Goal: Task Accomplishment & Management: Manage account settings

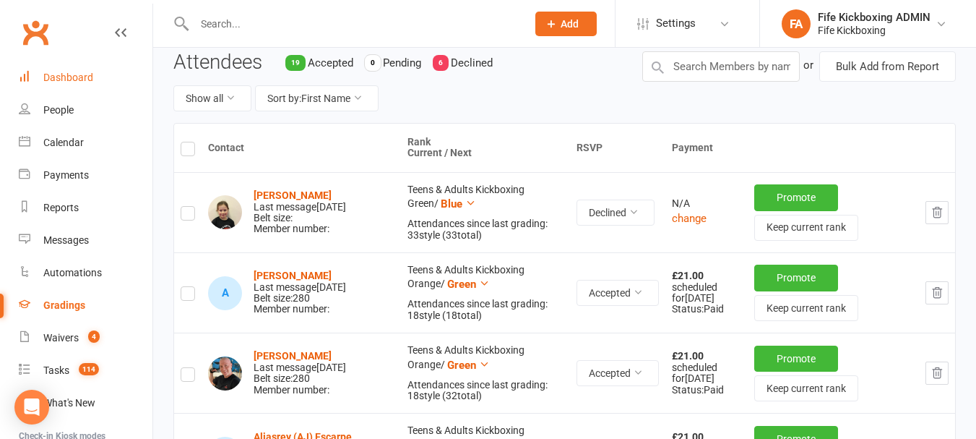
click at [64, 84] on link "Dashboard" at bounding box center [86, 77] width 134 height 33
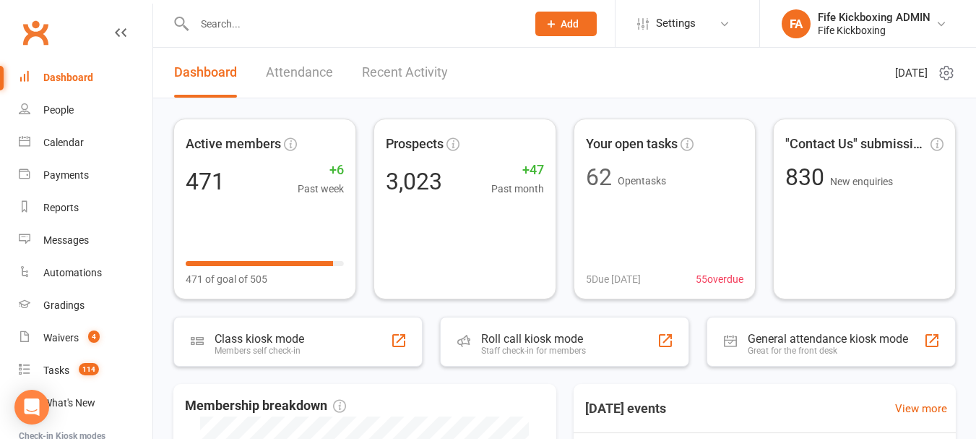
click at [342, 41] on div at bounding box center [344, 23] width 343 height 47
click at [74, 135] on link "Calendar" at bounding box center [86, 142] width 134 height 33
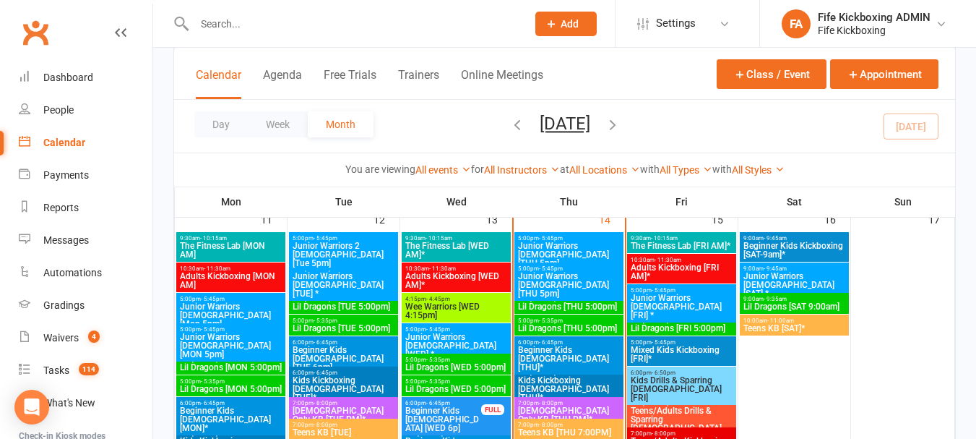
scroll to position [867, 0]
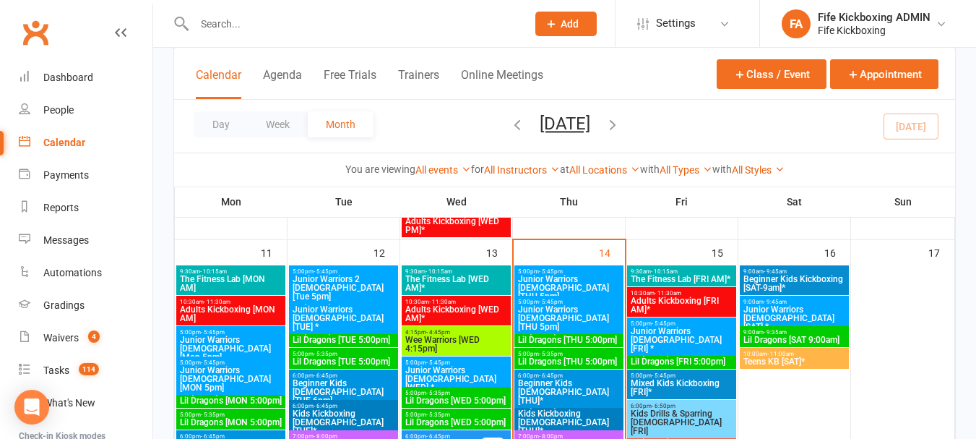
click at [570, 286] on span "Junior Warriors [DEMOGRAPHIC_DATA] [THU 5pm]" at bounding box center [568, 288] width 103 height 26
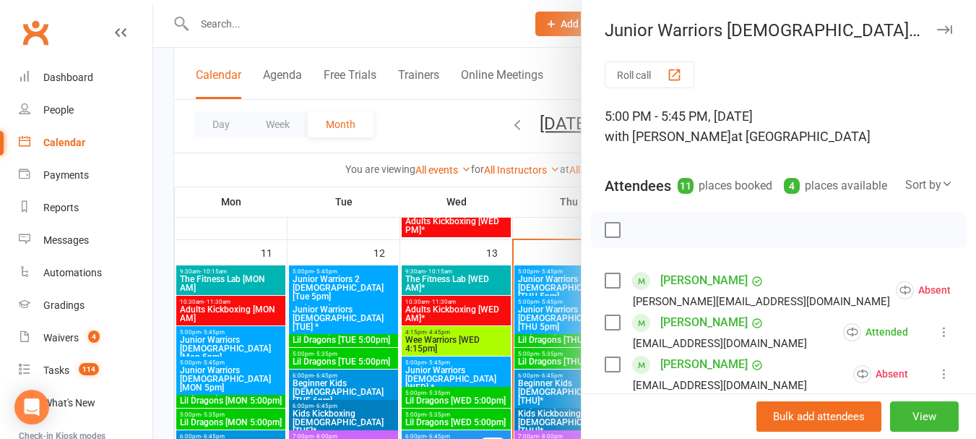
click at [387, 297] on div at bounding box center [564, 219] width 823 height 439
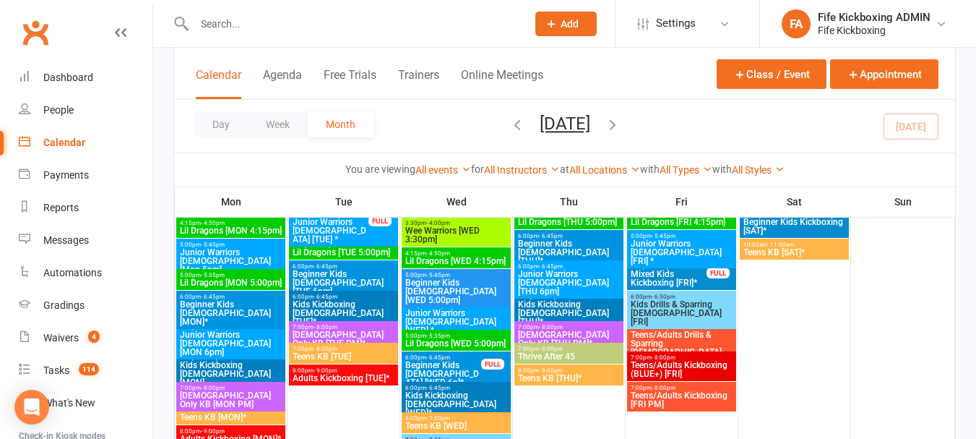
scroll to position [1301, 0]
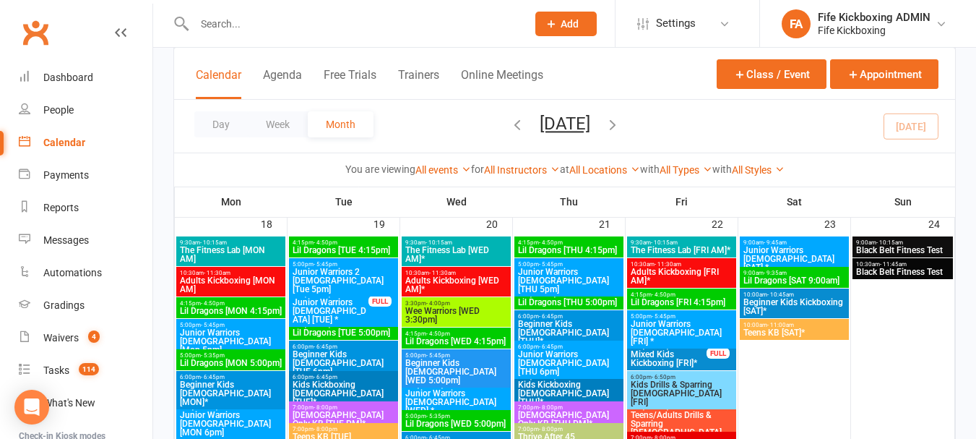
click at [587, 277] on span "Junior Warriors [DEMOGRAPHIC_DATA] [THU 5pm]" at bounding box center [568, 280] width 103 height 26
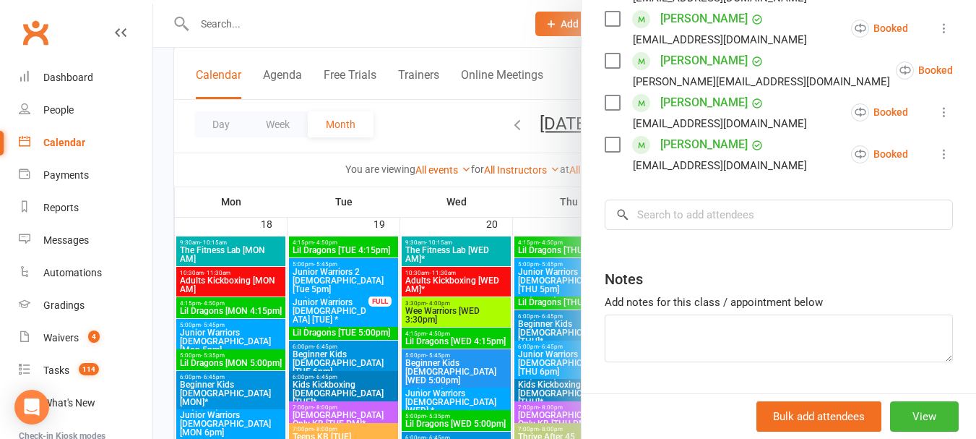
scroll to position [615, 0]
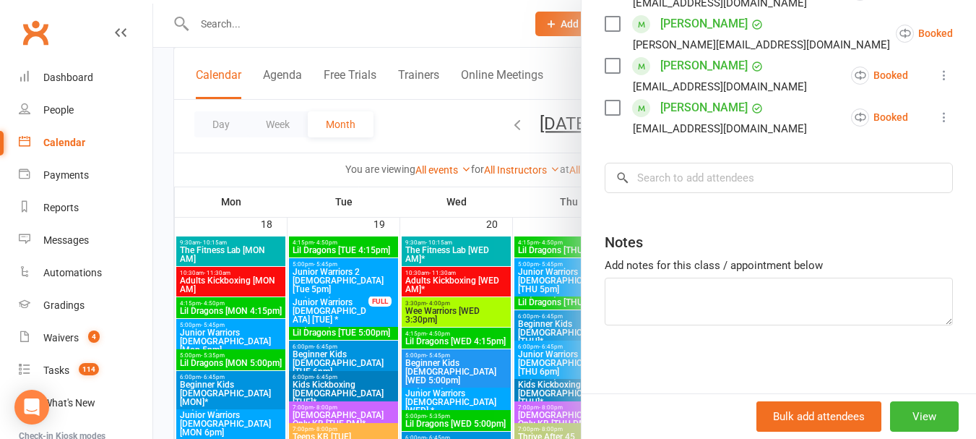
click at [457, 340] on div at bounding box center [564, 219] width 823 height 439
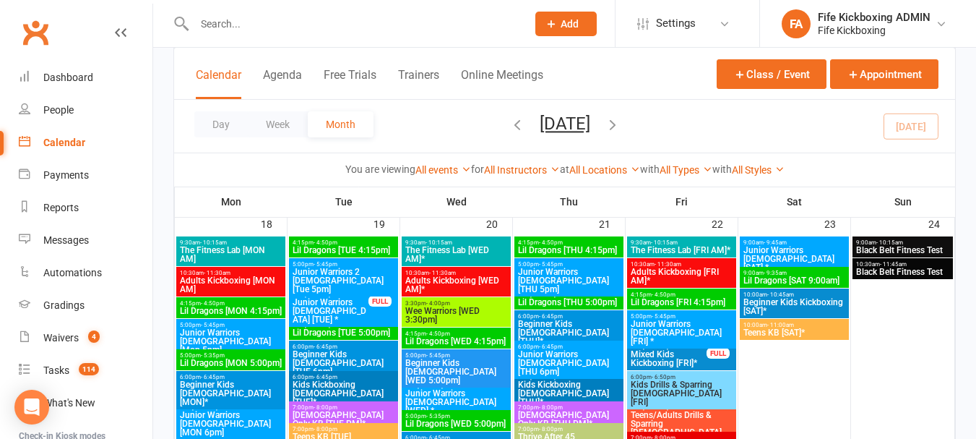
click at [541, 301] on span "Lil Dragons [THU 5:00pm]" at bounding box center [568, 302] width 103 height 9
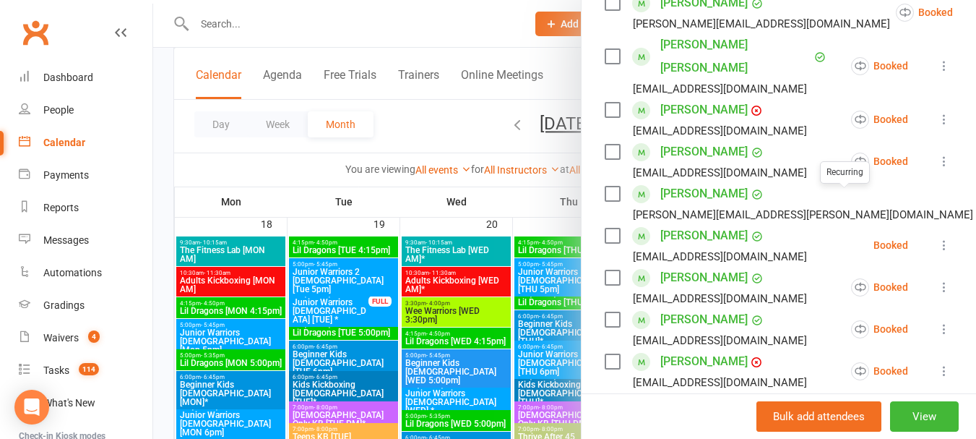
scroll to position [434, 0]
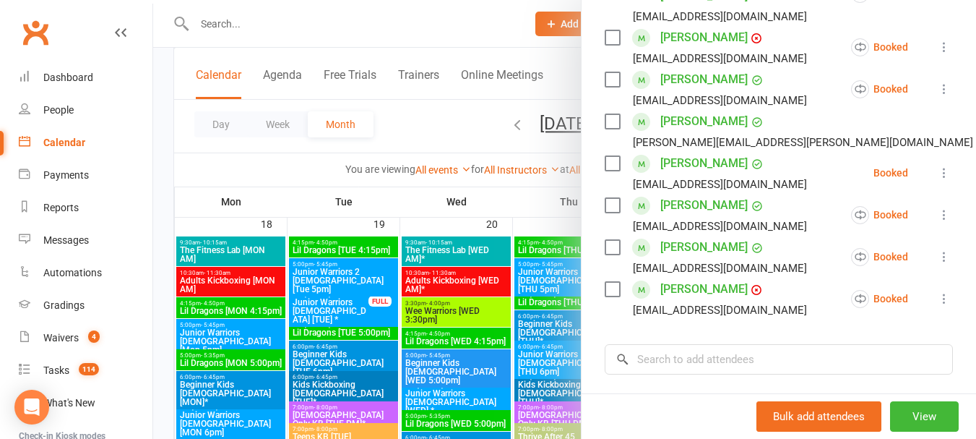
click at [546, 298] on div at bounding box center [564, 219] width 823 height 439
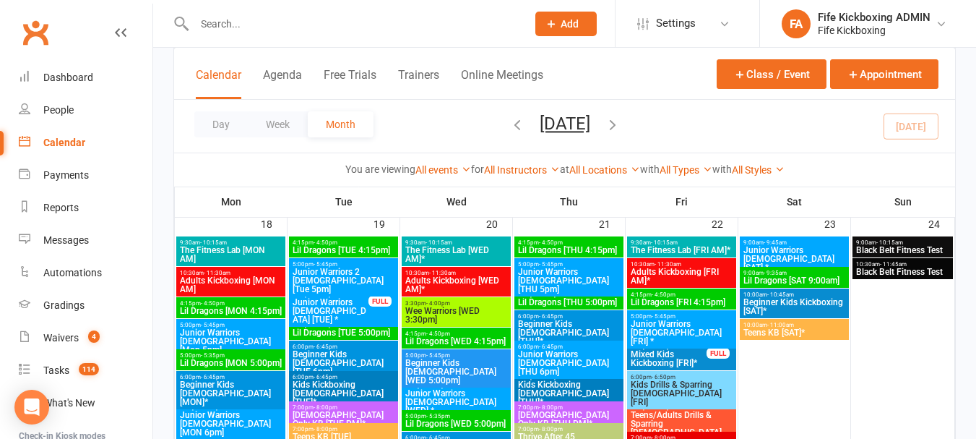
click at [551, 250] on span "Lil Dragons [THU 4:15pm]" at bounding box center [568, 250] width 103 height 9
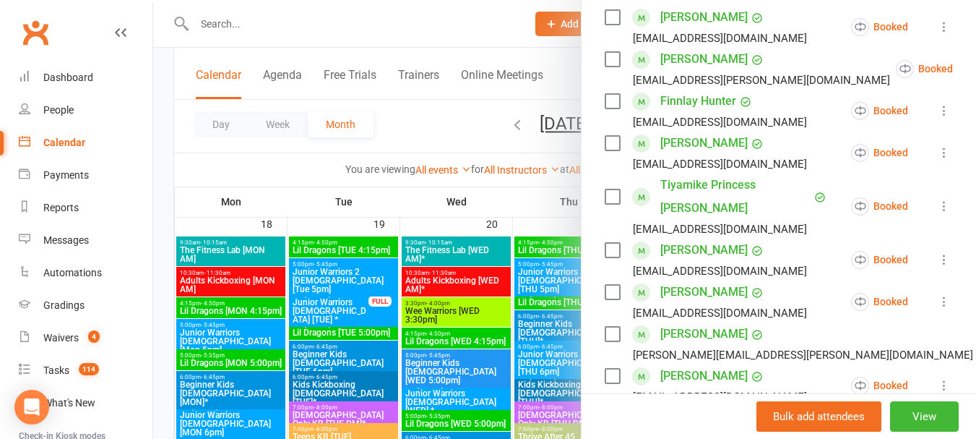
scroll to position [289, 0]
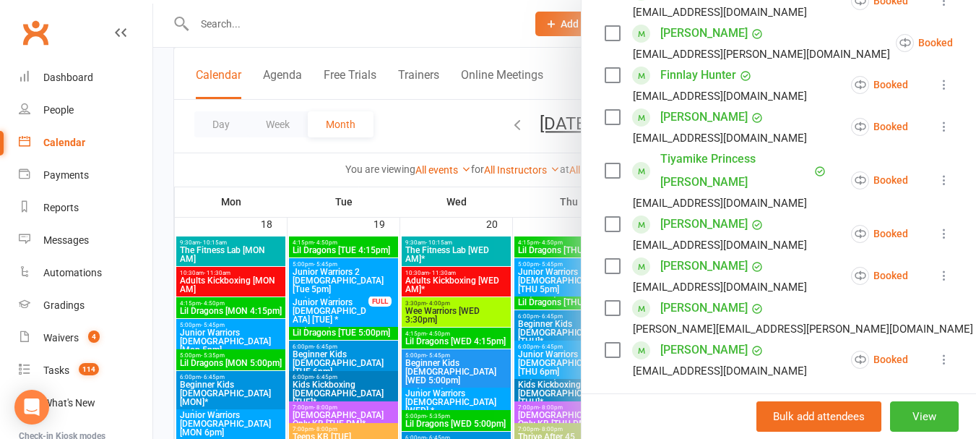
click at [937, 134] on icon at bounding box center [944, 126] width 14 height 14
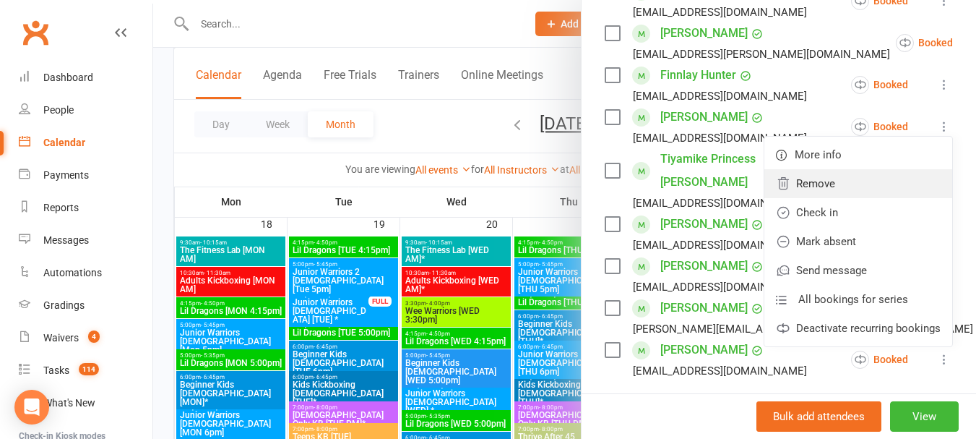
click at [817, 198] on link "Remove" at bounding box center [859, 183] width 188 height 29
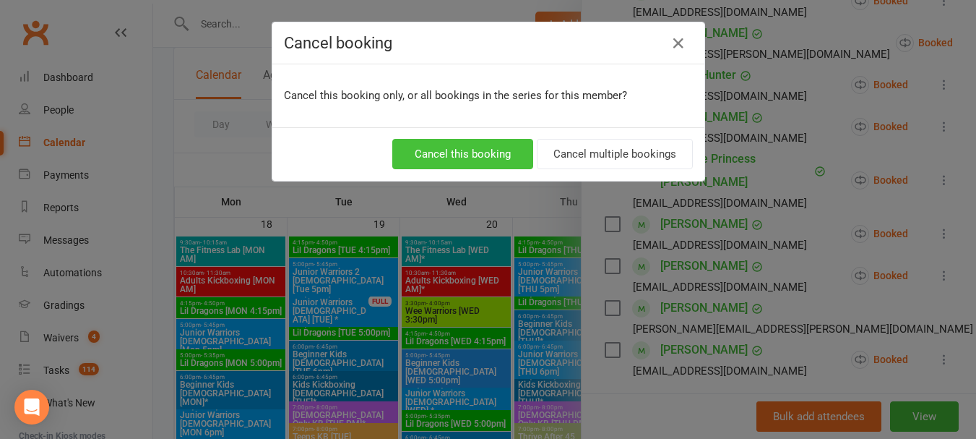
click at [436, 150] on button "Cancel this booking" at bounding box center [462, 154] width 141 height 30
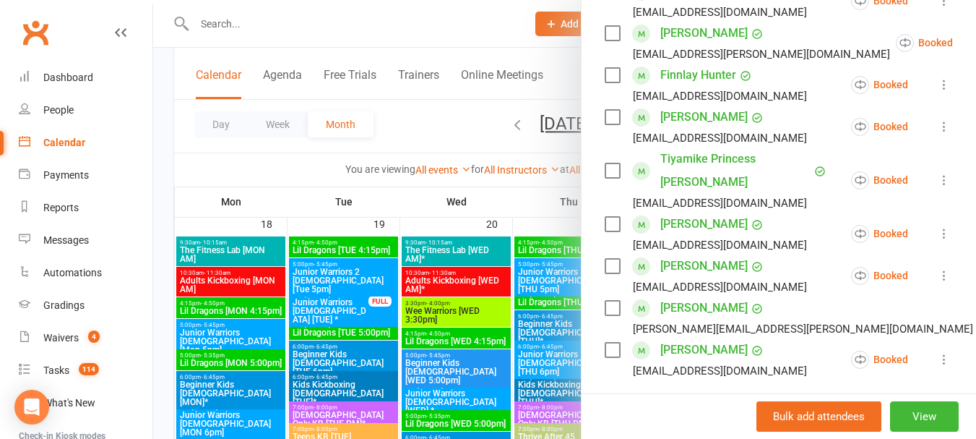
click at [464, 260] on div at bounding box center [564, 219] width 823 height 439
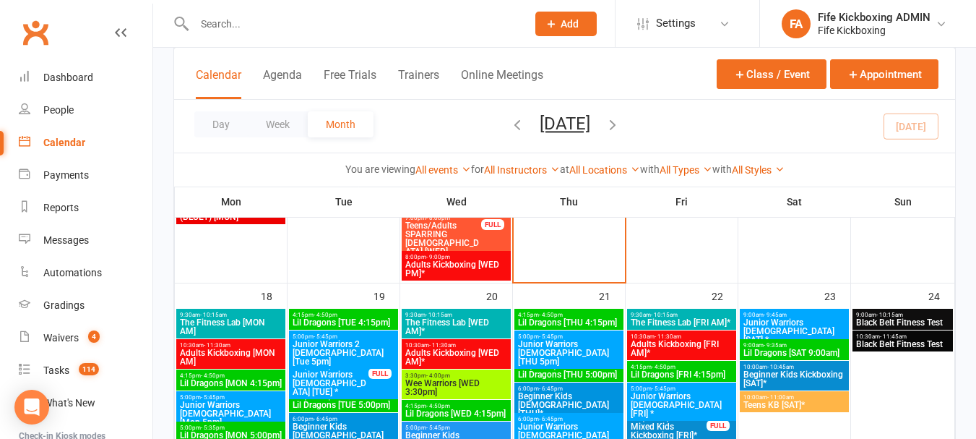
scroll to position [1301, 0]
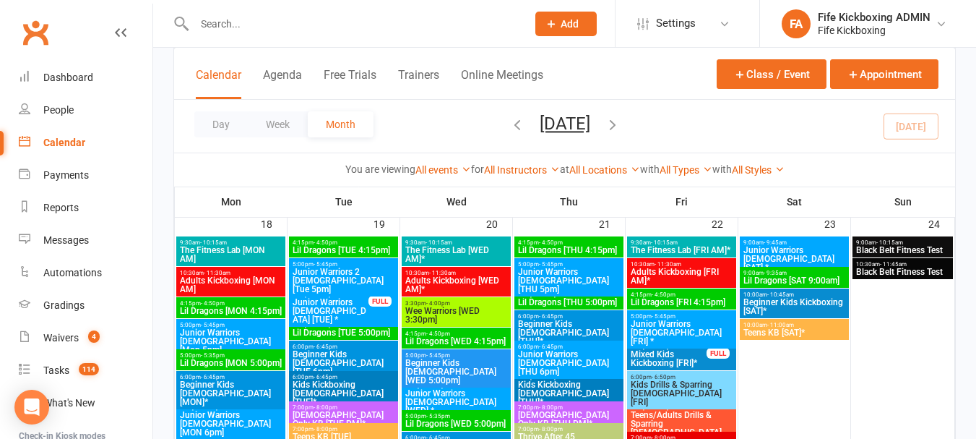
click at [554, 277] on span "Junior Warriors [DEMOGRAPHIC_DATA] [THU 5pm]" at bounding box center [568, 280] width 103 height 26
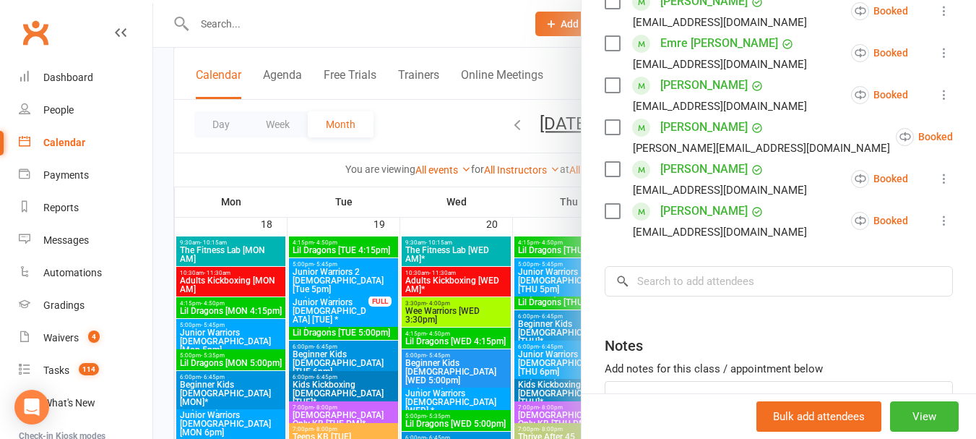
scroll to position [578, 0]
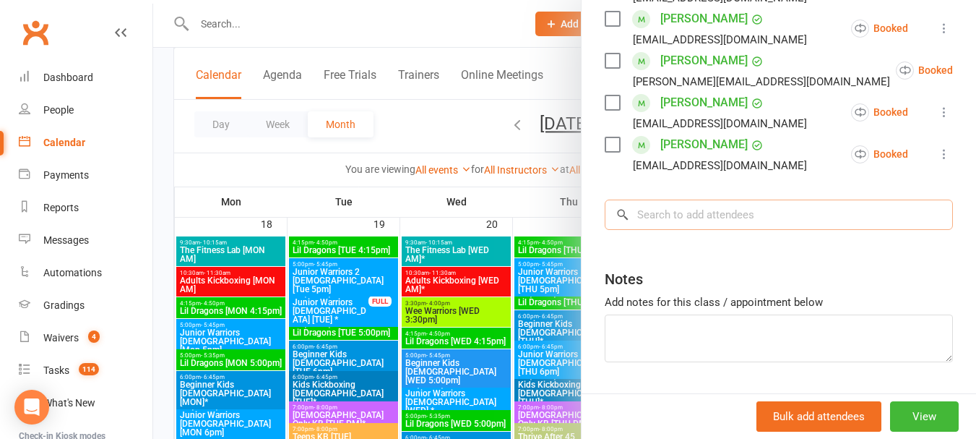
click at [718, 205] on input "search" at bounding box center [779, 214] width 348 height 30
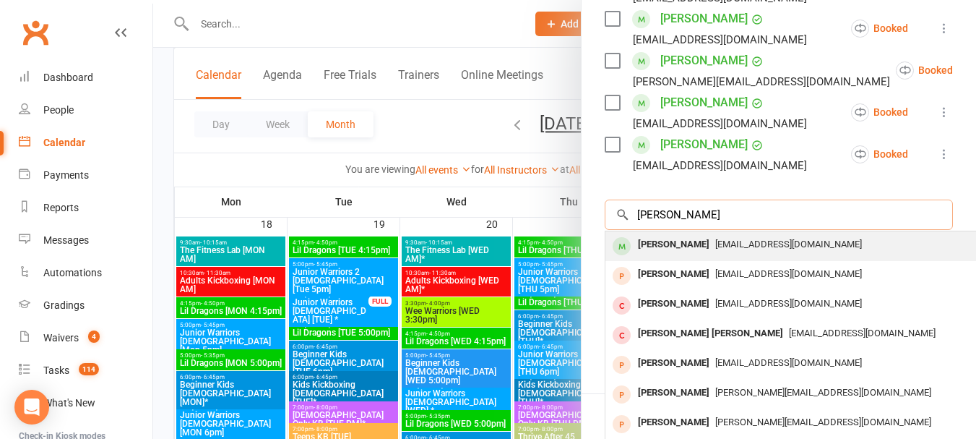
type input "[PERSON_NAME]"
click at [679, 244] on div "[PERSON_NAME]" at bounding box center [673, 244] width 83 height 21
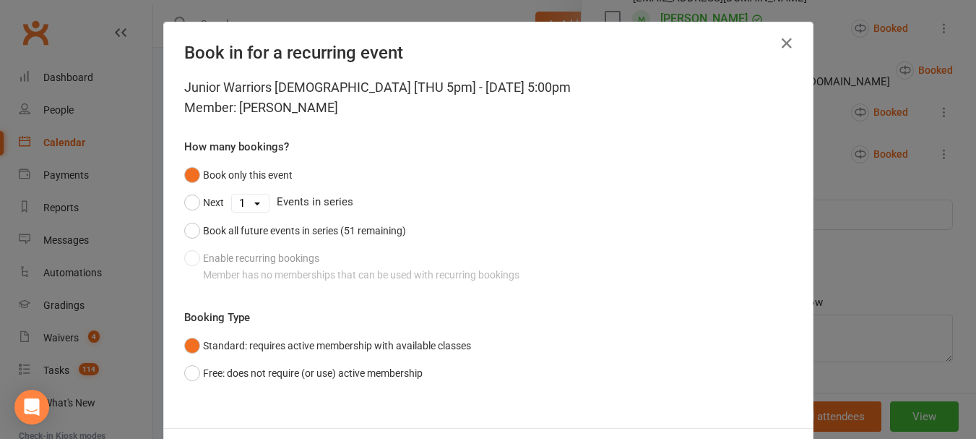
scroll to position [65, 0]
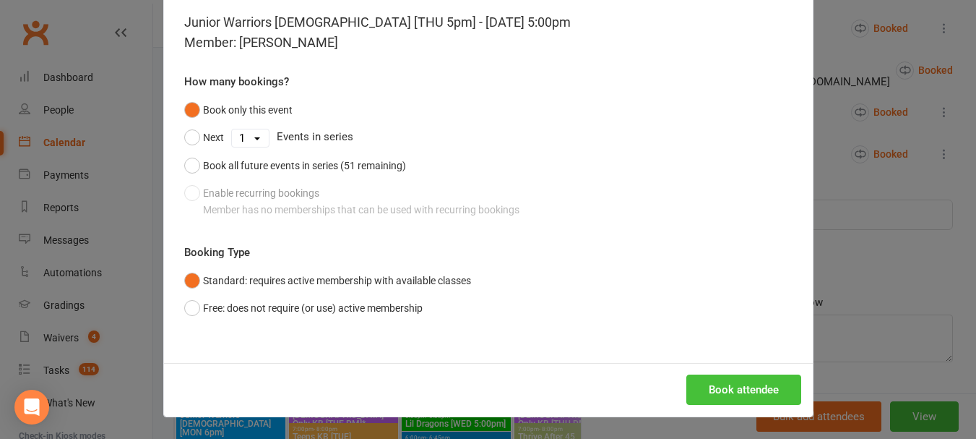
click at [715, 404] on button "Book attendee" at bounding box center [744, 389] width 115 height 30
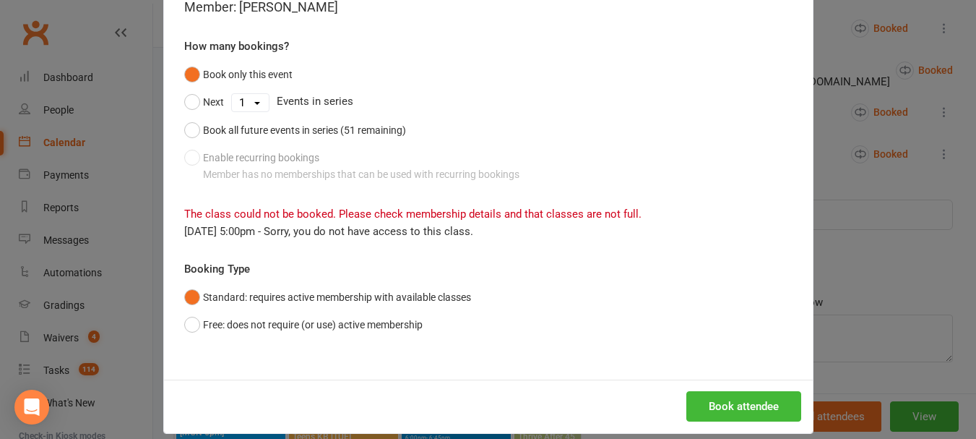
scroll to position [117, 0]
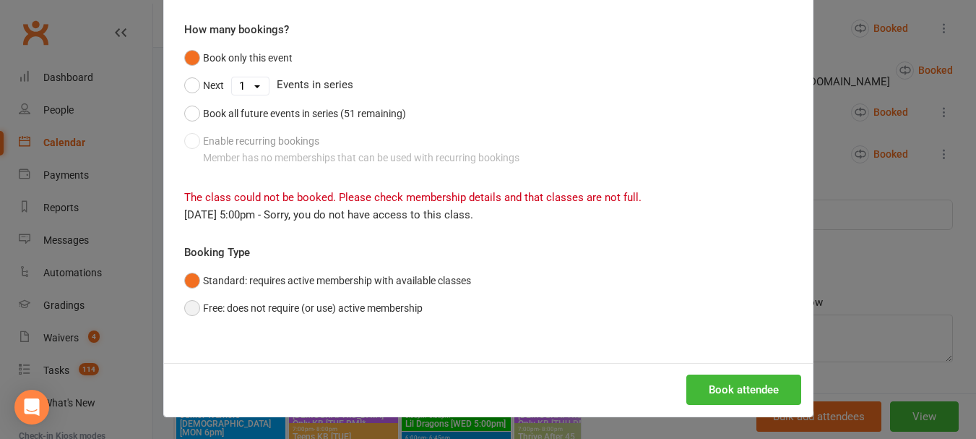
click at [195, 315] on button "Free: does not require (or use) active membership" at bounding box center [303, 307] width 238 height 27
click at [773, 392] on button "Book attendee" at bounding box center [744, 389] width 115 height 30
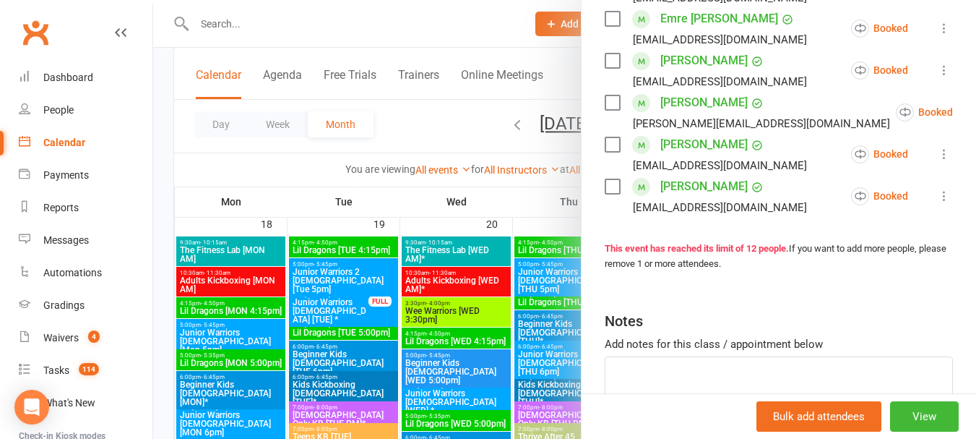
scroll to position [620, 0]
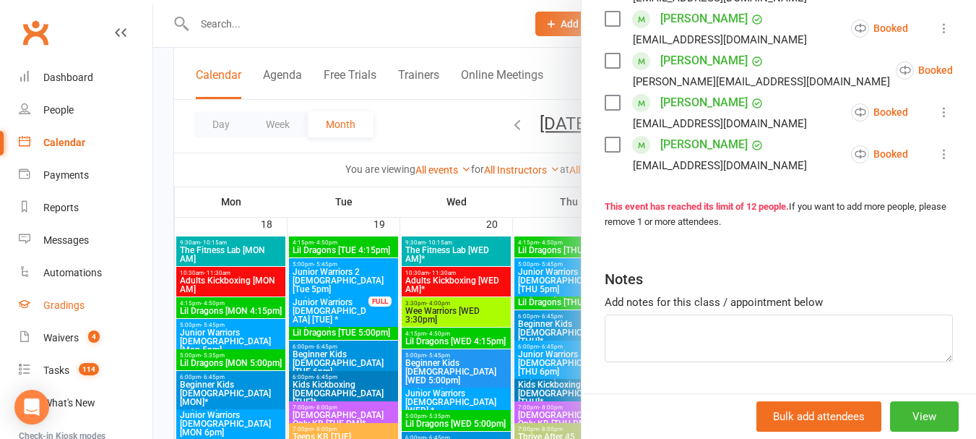
drag, startPoint x: 50, startPoint y: 310, endPoint x: 130, endPoint y: 268, distance: 90.5
click at [50, 310] on div "Gradings" at bounding box center [63, 305] width 41 height 12
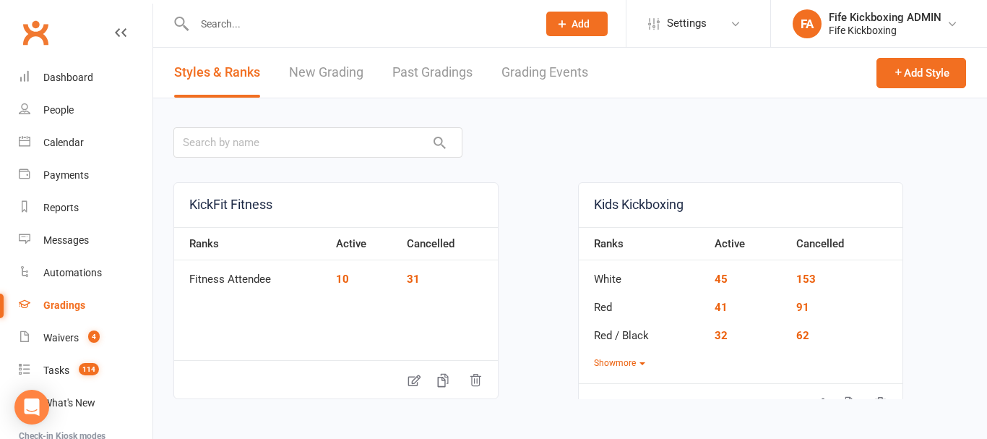
click at [518, 80] on link "Grading Events" at bounding box center [545, 73] width 87 height 50
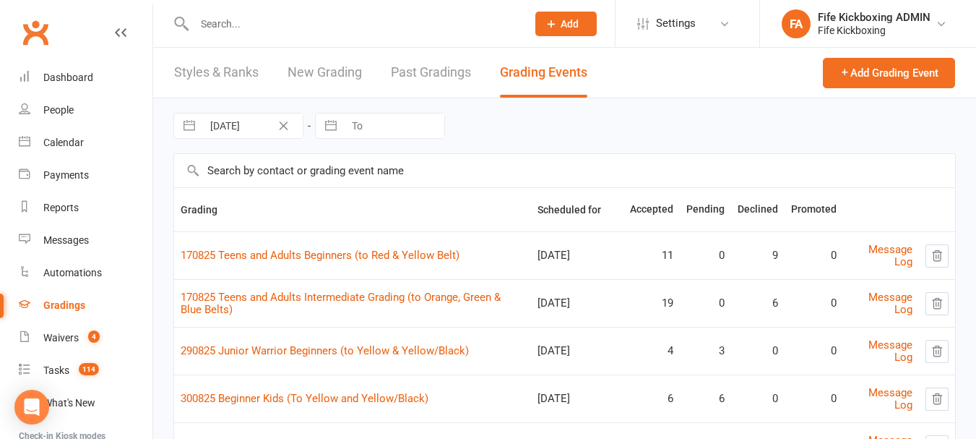
scroll to position [217, 0]
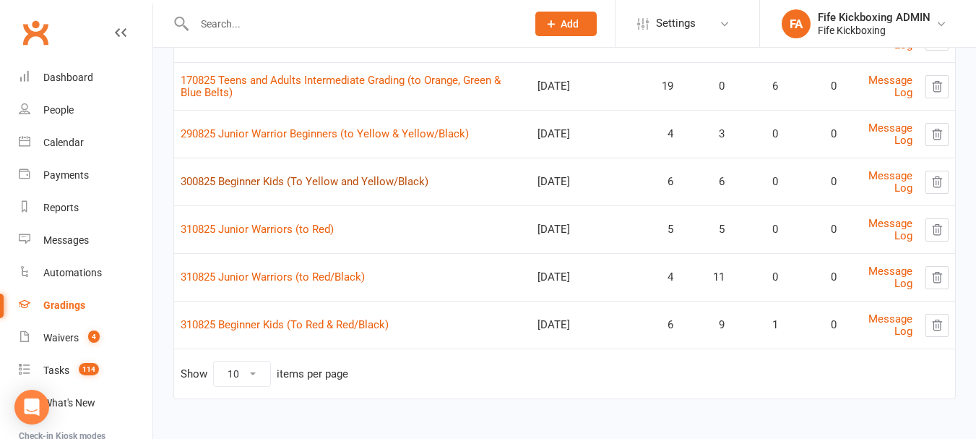
click at [250, 181] on link "300825 Beginner Kids (To Yellow and Yellow/Black)" at bounding box center [305, 181] width 248 height 13
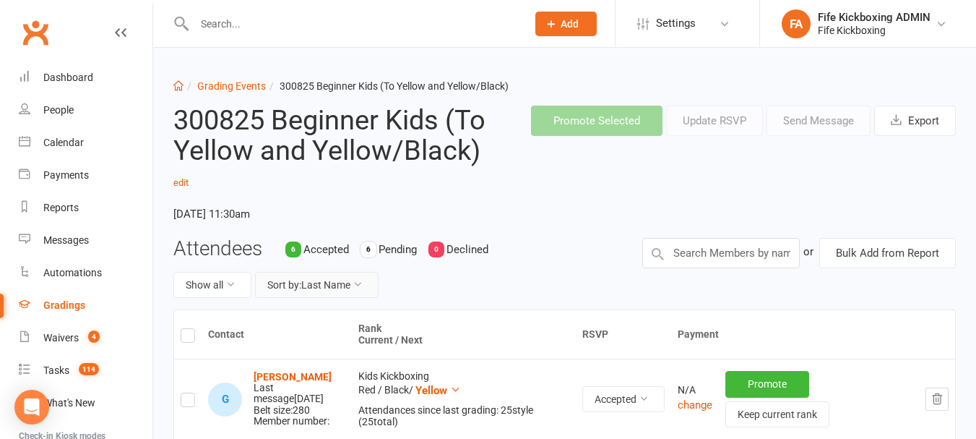
click at [339, 295] on button "Sort by: Last Name" at bounding box center [317, 285] width 124 height 26
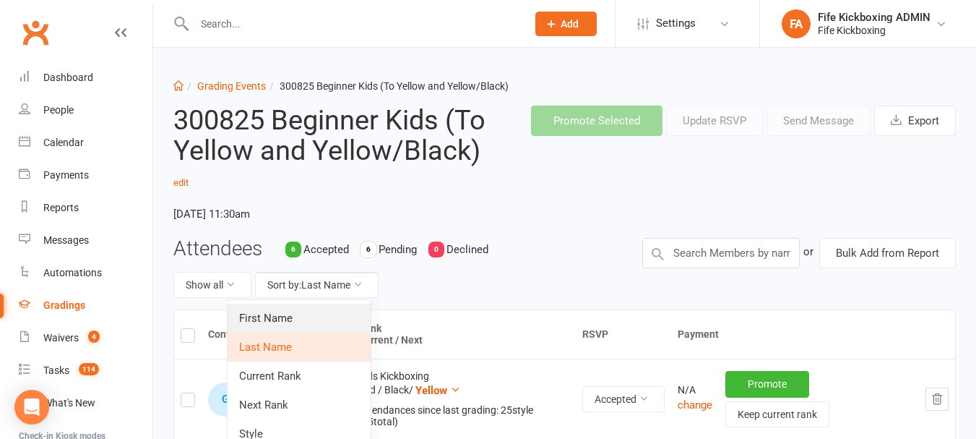
click at [332, 321] on link "First Name" at bounding box center [299, 318] width 143 height 29
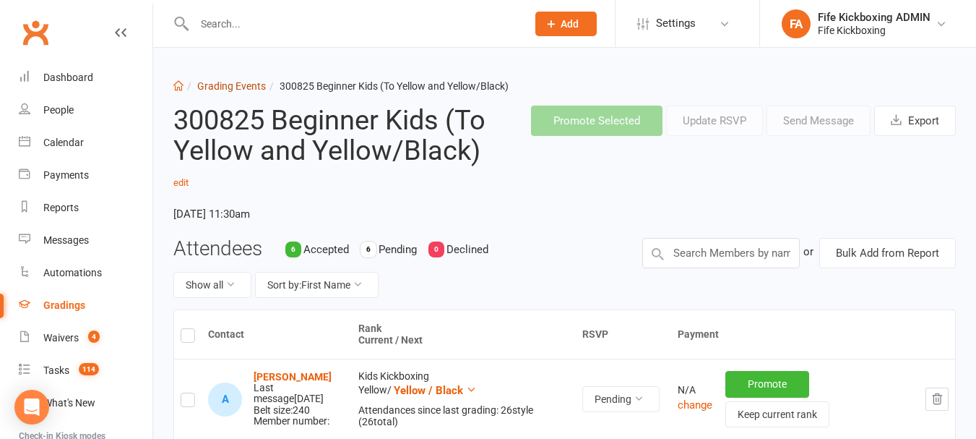
click at [253, 90] on link "Grading Events" at bounding box center [231, 86] width 69 height 12
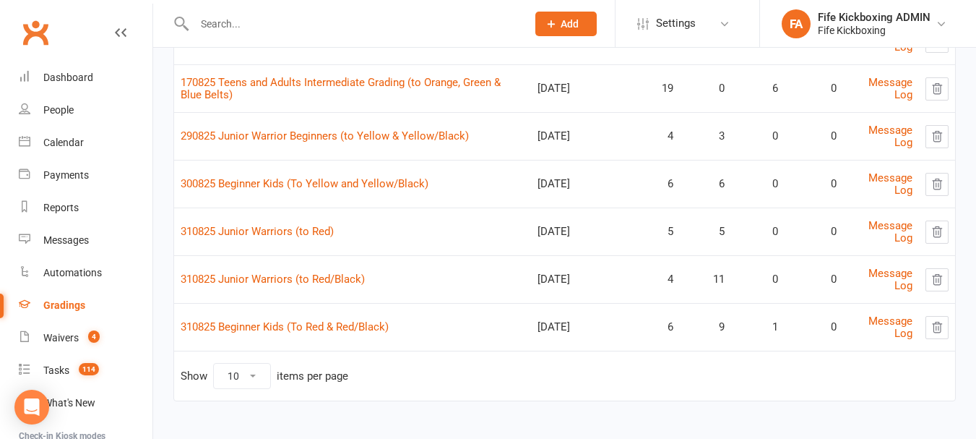
scroll to position [218, 0]
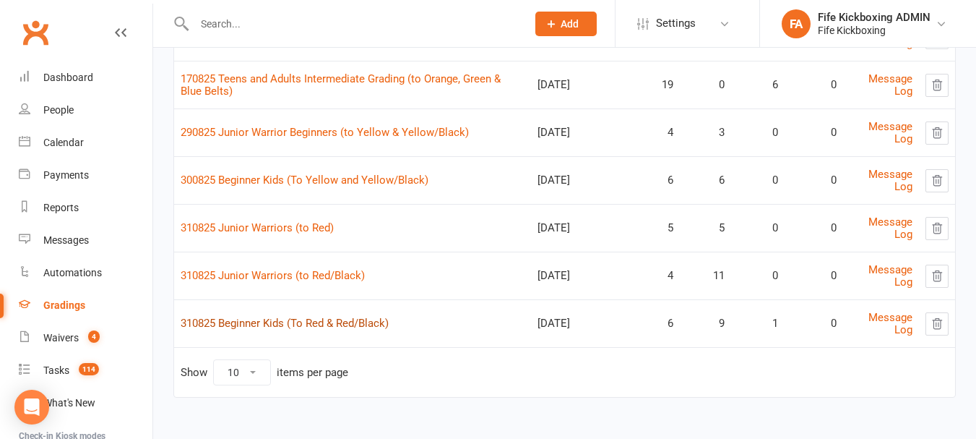
click at [288, 325] on link "310825 Beginner Kids (To Red & Red/Black)" at bounding box center [285, 323] width 208 height 13
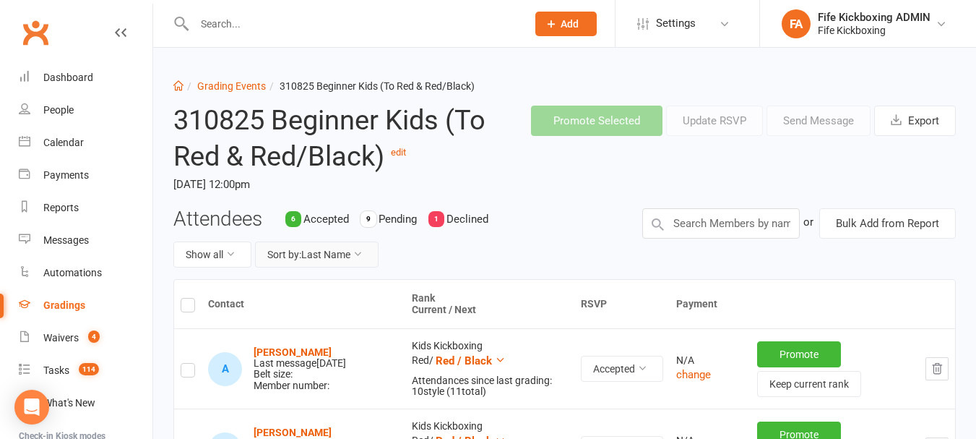
click at [286, 266] on button "Sort by: Last Name" at bounding box center [317, 254] width 124 height 26
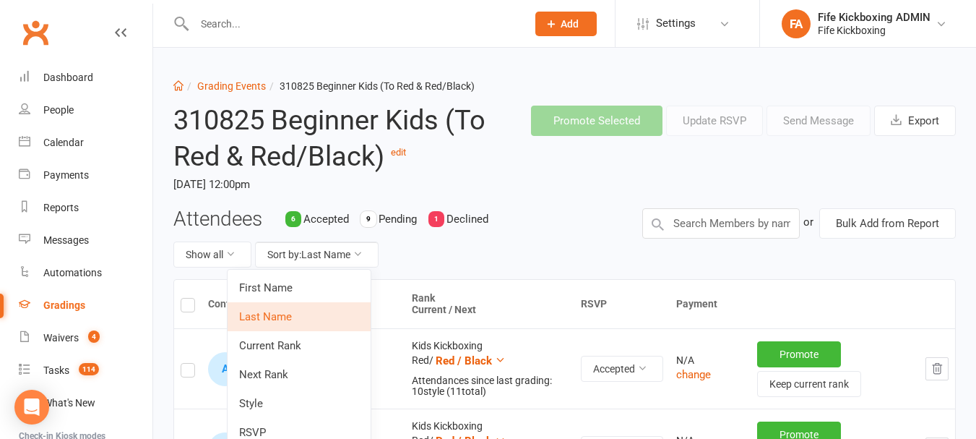
click at [292, 298] on link "First Name" at bounding box center [299, 287] width 143 height 29
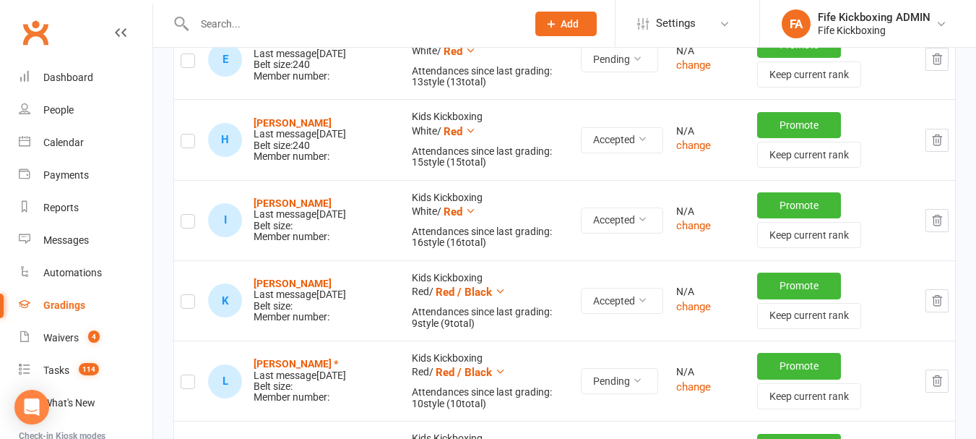
scroll to position [795, 0]
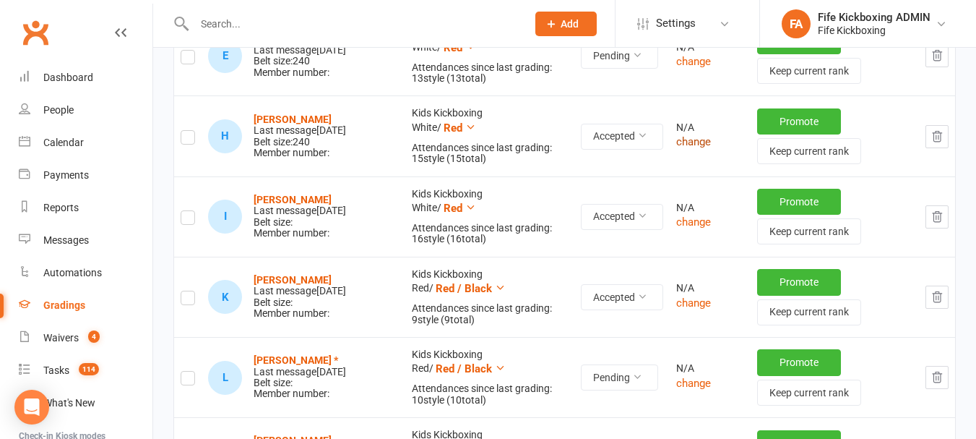
click at [691, 141] on button "change" at bounding box center [693, 141] width 35 height 17
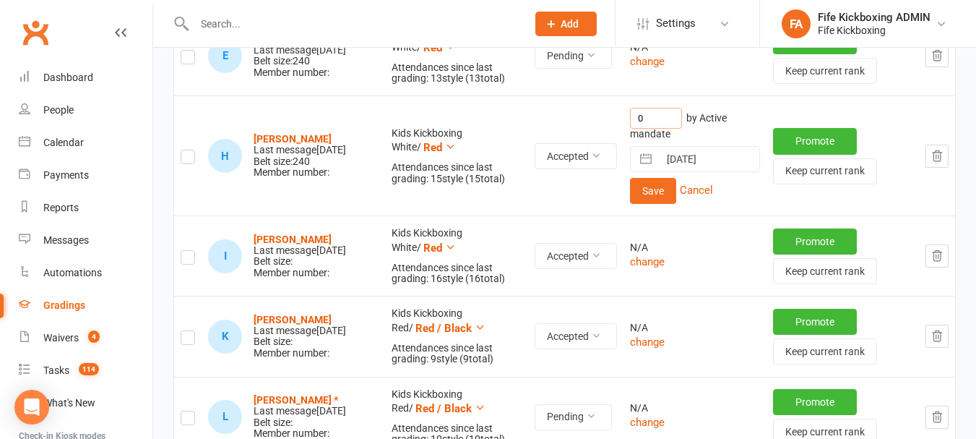
click at [645, 126] on input "0" at bounding box center [656, 118] width 52 height 21
type input "11"
click at [642, 200] on button "Save" at bounding box center [653, 191] width 46 height 26
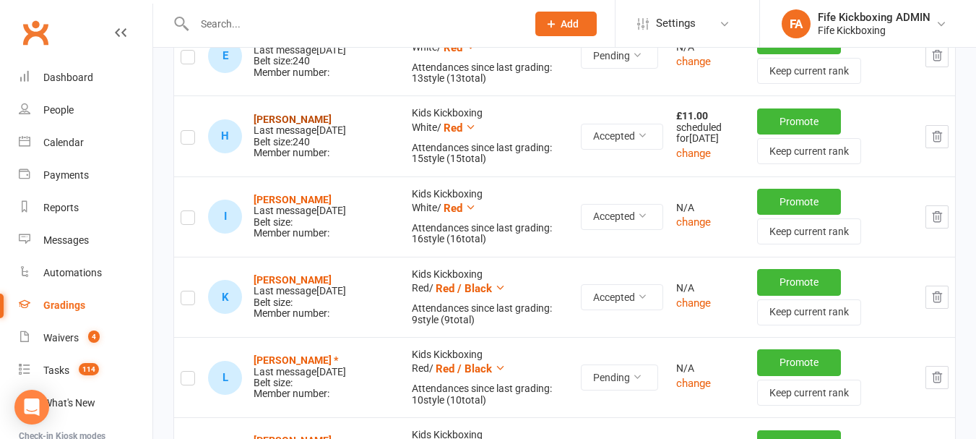
click at [267, 121] on strong "[PERSON_NAME]" at bounding box center [293, 119] width 78 height 12
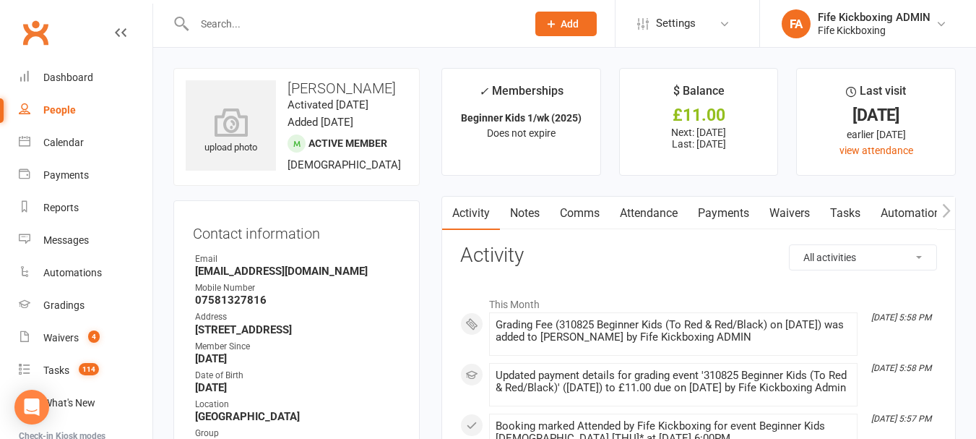
click at [722, 215] on link "Payments" at bounding box center [724, 213] width 72 height 33
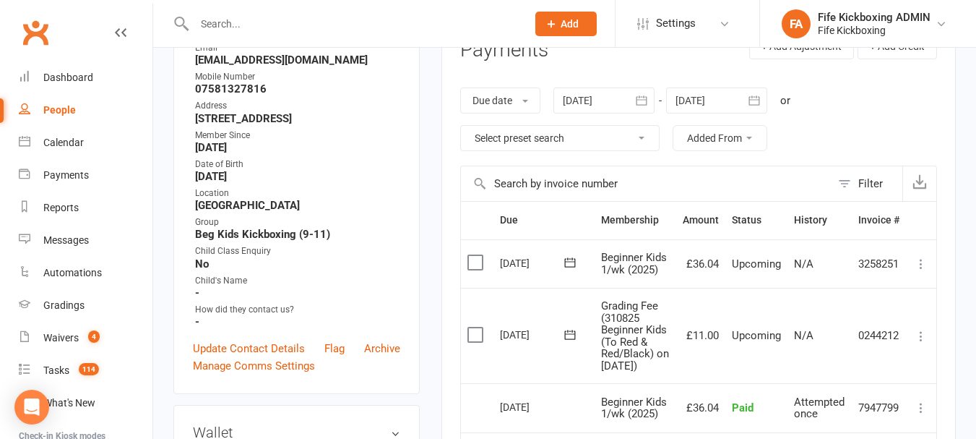
scroll to position [217, 0]
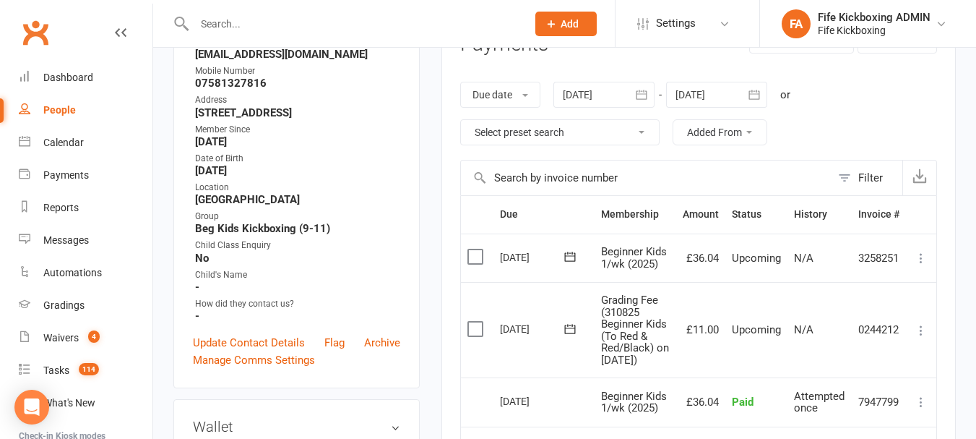
click at [915, 335] on icon at bounding box center [921, 330] width 14 height 14
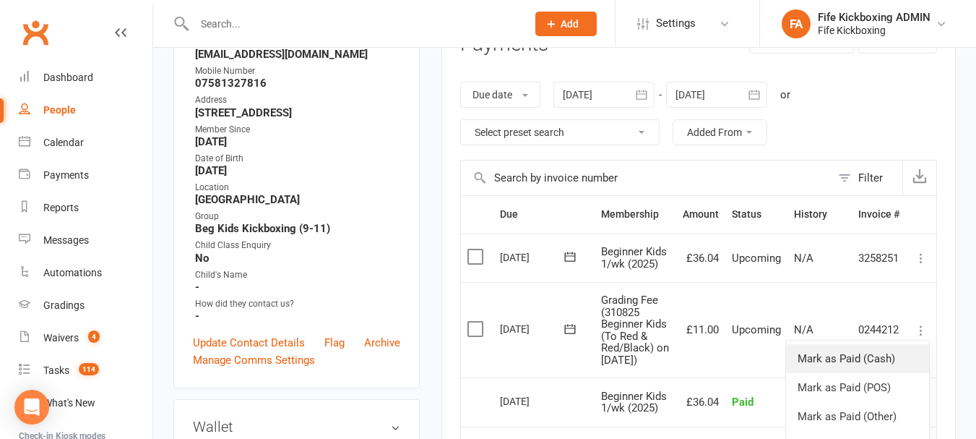
click at [888, 367] on link "Mark as Paid (Cash)" at bounding box center [857, 358] width 143 height 29
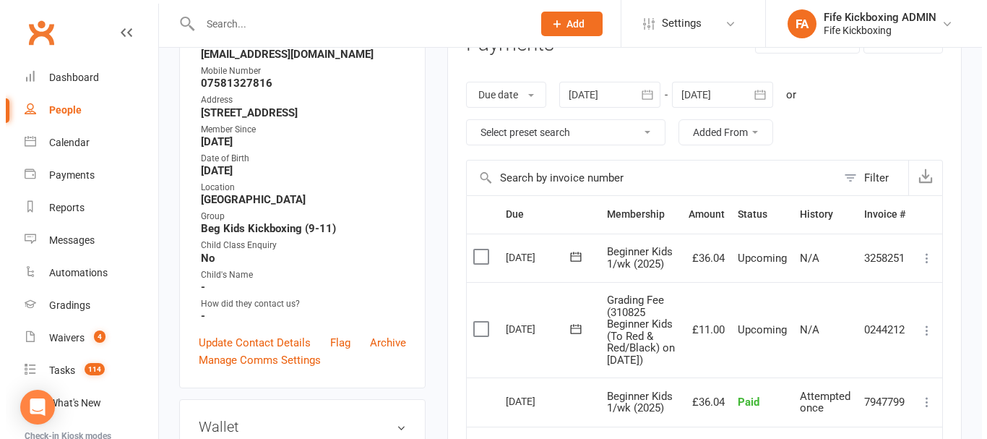
scroll to position [199, 0]
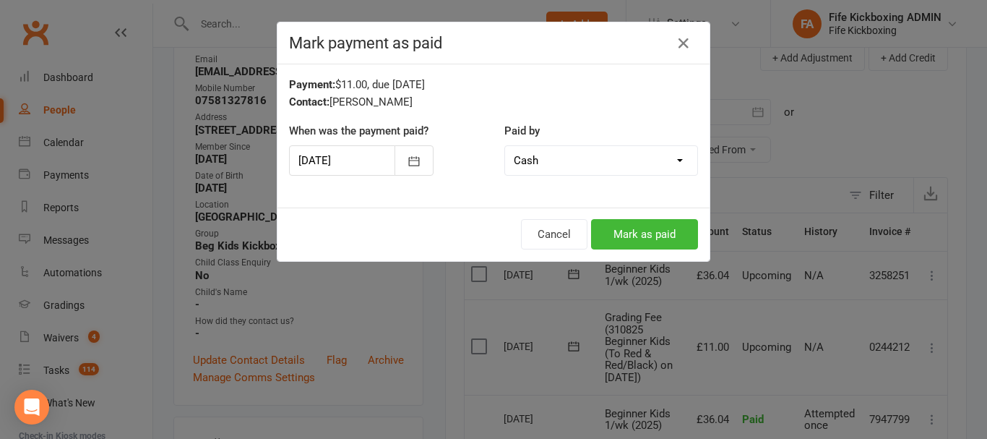
click at [591, 218] on div "Cancel Mark as paid" at bounding box center [494, 233] width 432 height 53
click at [593, 223] on button "Mark as paid" at bounding box center [644, 234] width 107 height 30
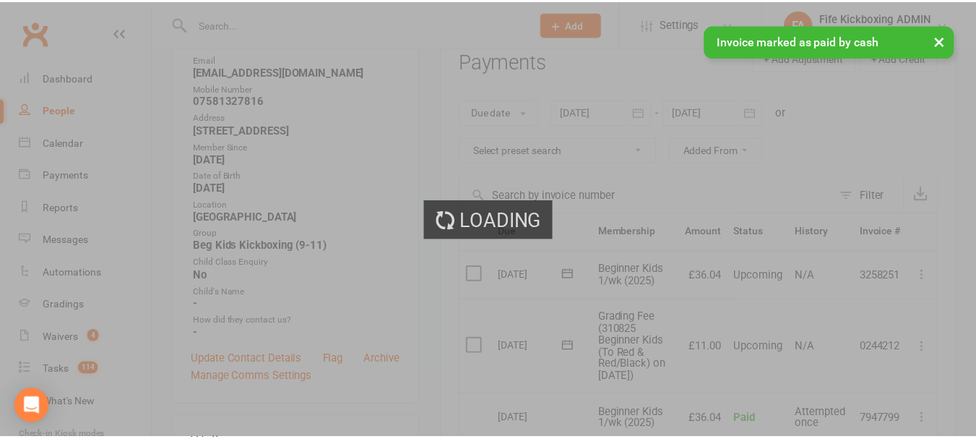
scroll to position [217, 0]
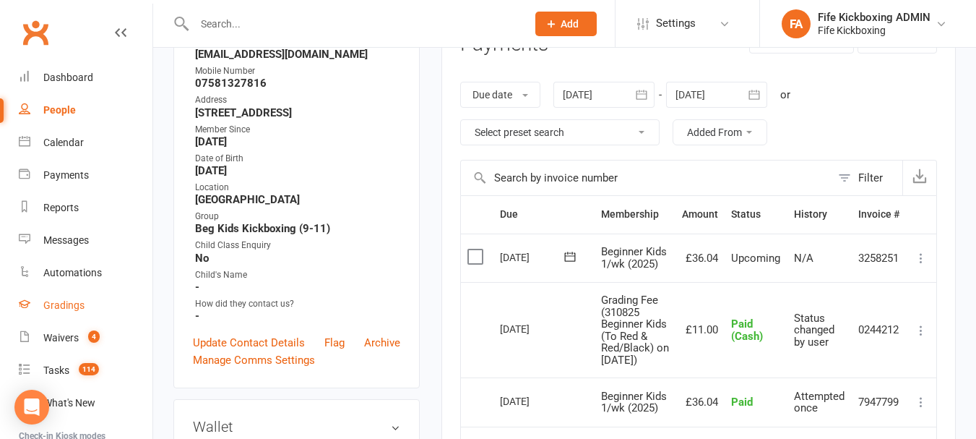
click at [57, 295] on link "Gradings" at bounding box center [86, 305] width 134 height 33
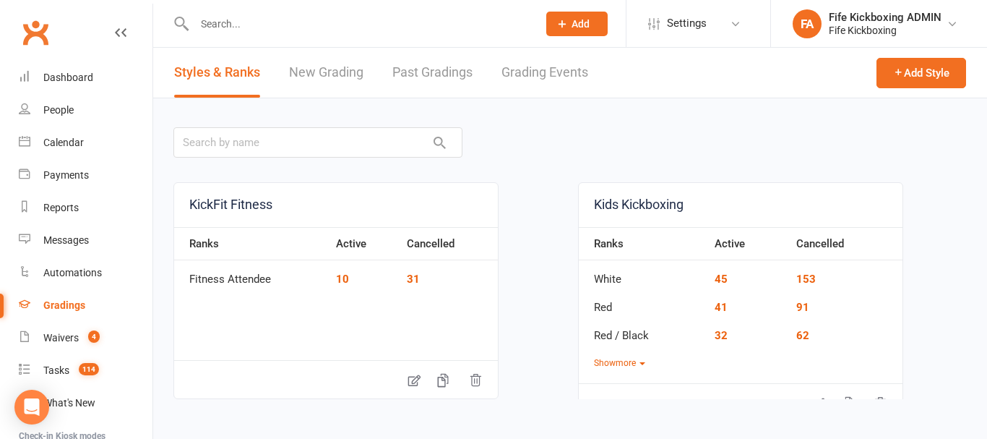
click at [525, 85] on link "Grading Events" at bounding box center [545, 73] width 87 height 50
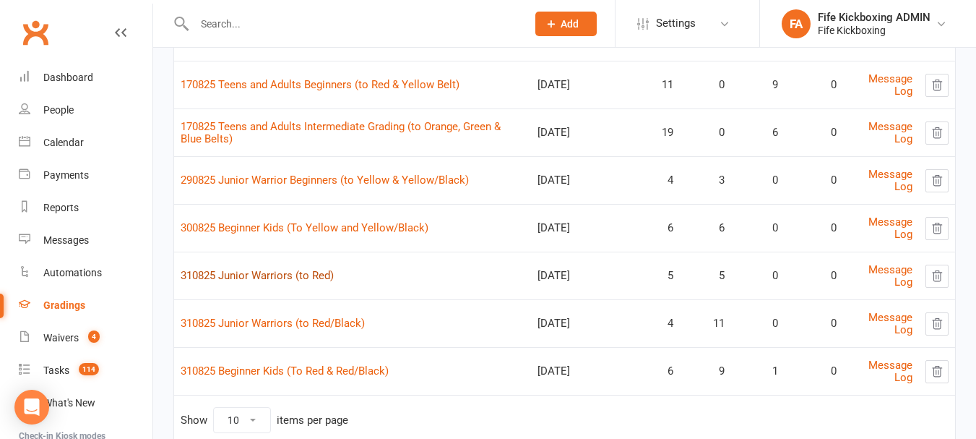
scroll to position [217, 0]
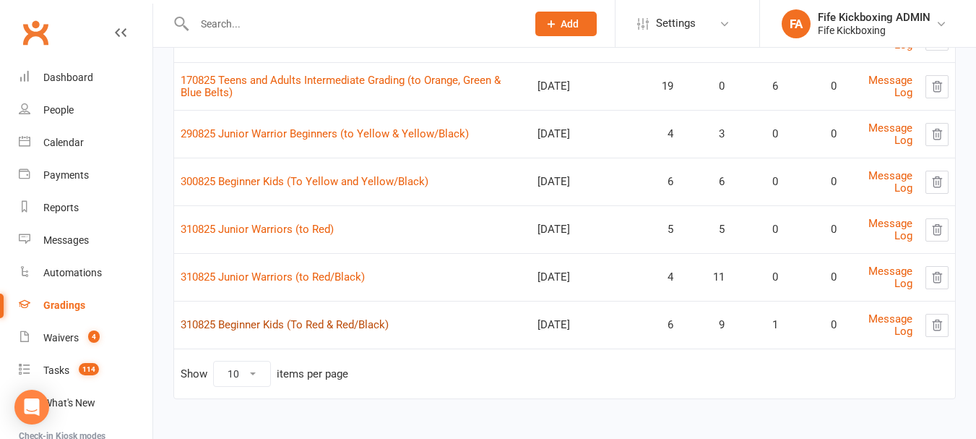
click at [305, 329] on link "310825 Beginner Kids (To Red & Red/Black)" at bounding box center [285, 324] width 208 height 13
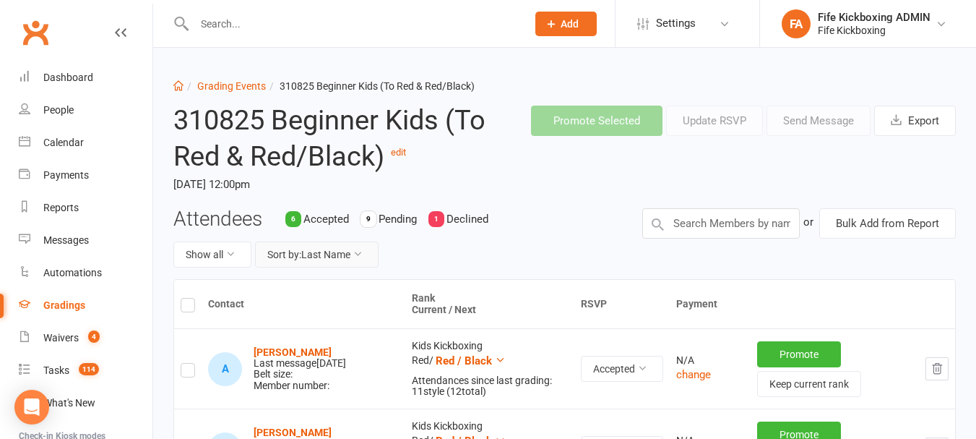
click at [319, 258] on button "Sort by: Last Name" at bounding box center [317, 254] width 124 height 26
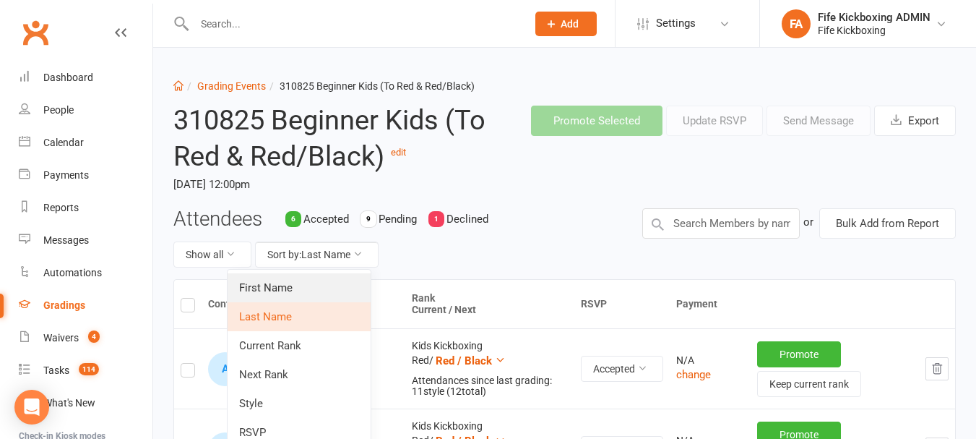
click at [317, 289] on link "First Name" at bounding box center [299, 287] width 143 height 29
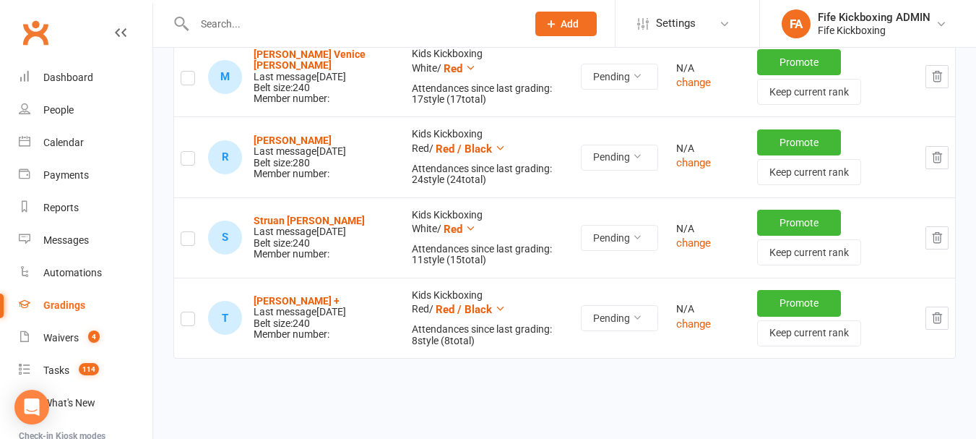
scroll to position [1301, 0]
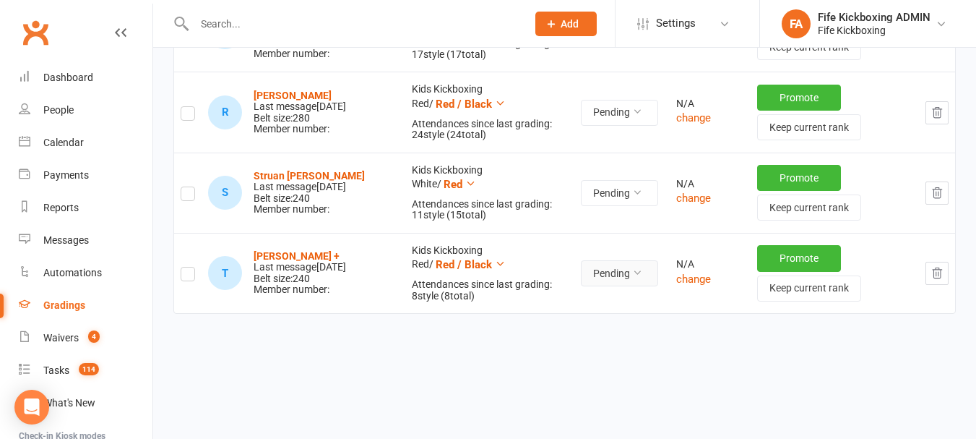
click at [615, 285] on button "Pending" at bounding box center [619, 273] width 77 height 26
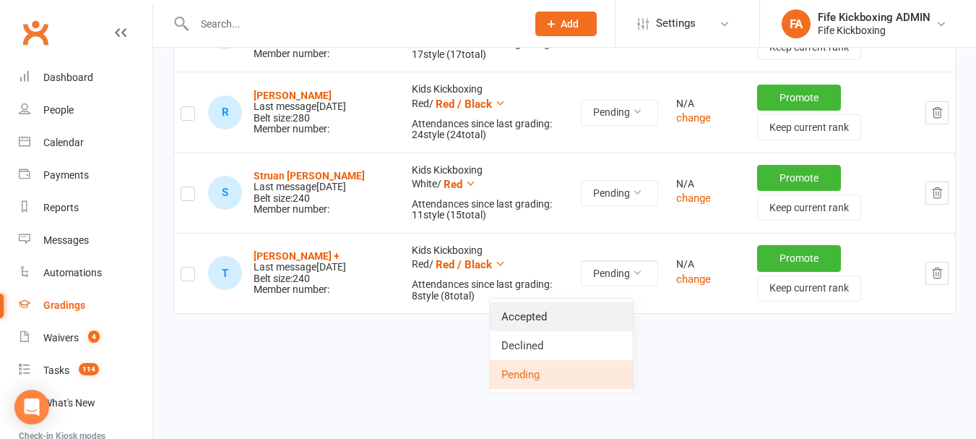
click at [598, 319] on link "Accepted" at bounding box center [561, 316] width 143 height 29
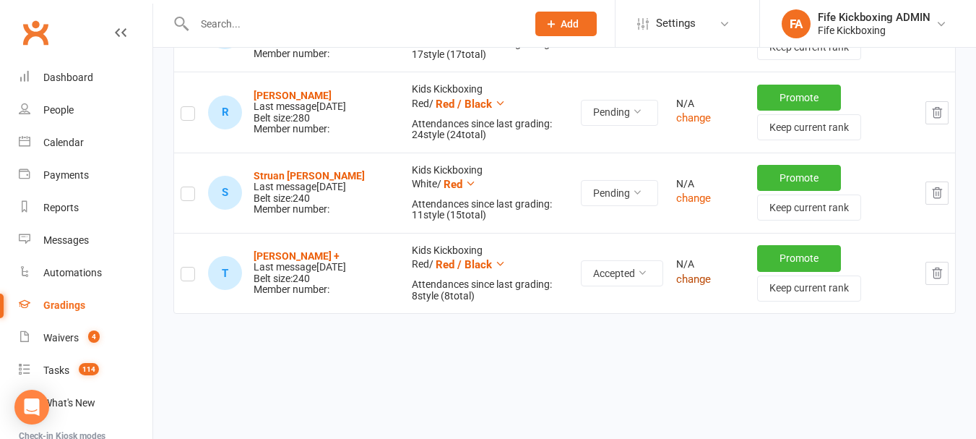
click at [676, 288] on button "change" at bounding box center [693, 278] width 35 height 17
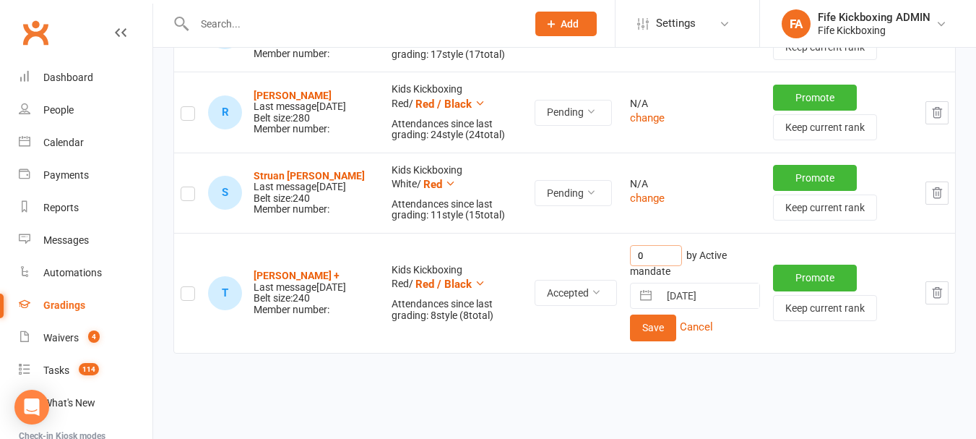
click at [653, 266] on input "0" at bounding box center [656, 255] width 52 height 21
type input "11"
drag, startPoint x: 642, startPoint y: 335, endPoint x: 642, endPoint y: 343, distance: 7.3
click at [642, 335] on button "Save" at bounding box center [653, 327] width 46 height 26
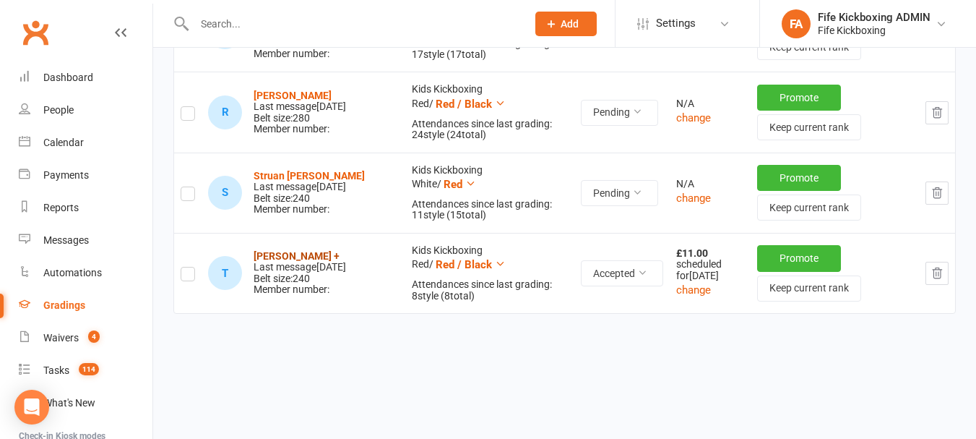
click at [254, 262] on strong "[PERSON_NAME] +" at bounding box center [297, 256] width 86 height 12
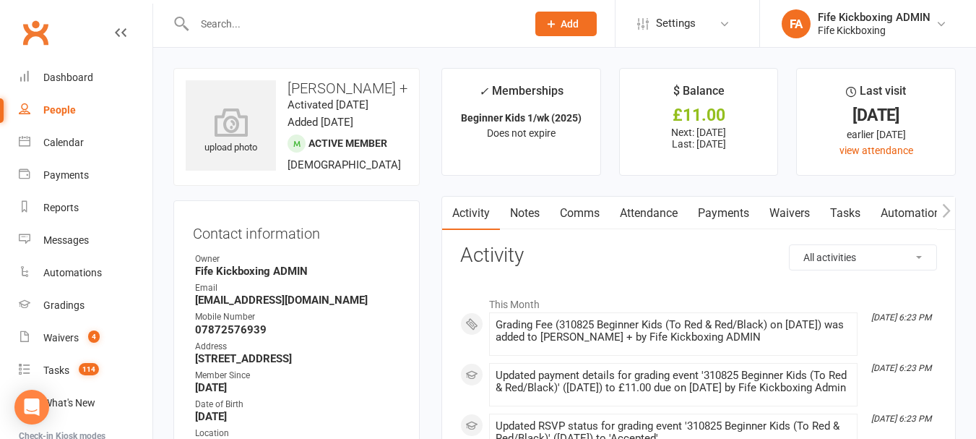
click at [725, 226] on link "Payments" at bounding box center [724, 213] width 72 height 33
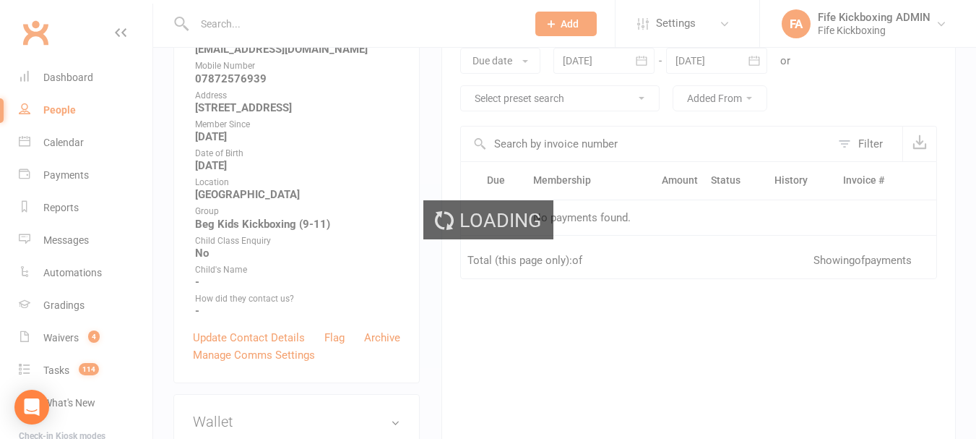
scroll to position [361, 0]
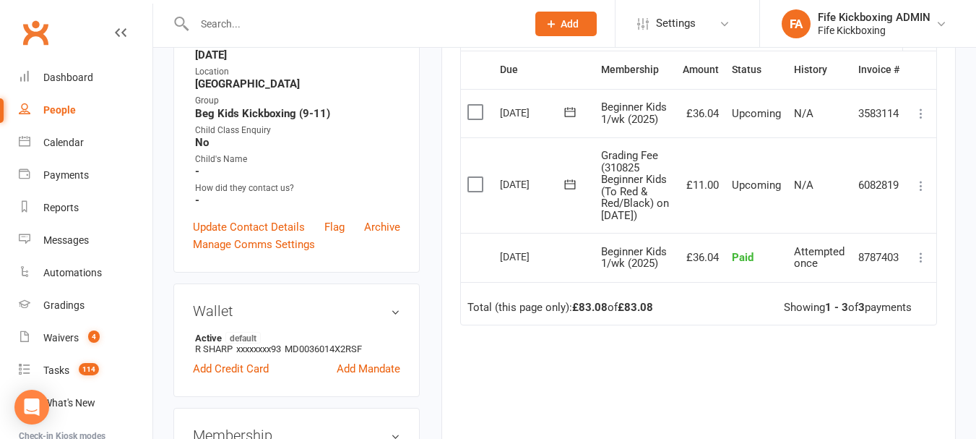
click at [914, 189] on icon at bounding box center [921, 186] width 14 height 14
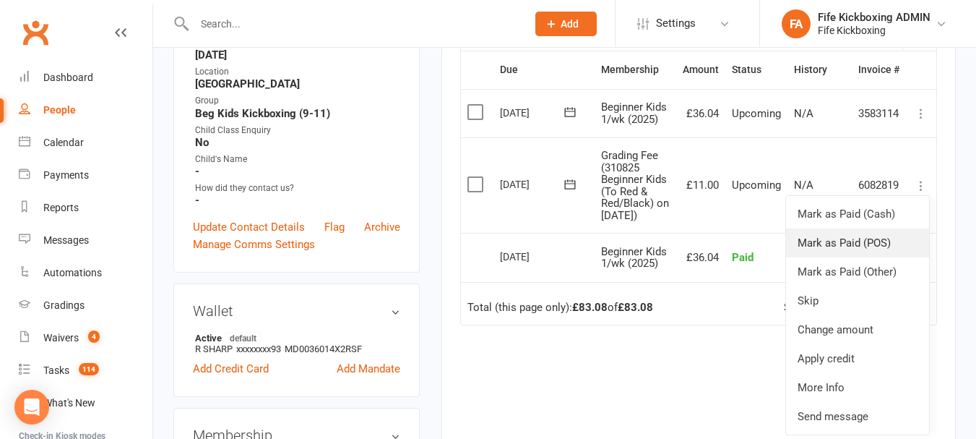
click at [891, 241] on link "Mark as Paid (POS)" at bounding box center [857, 242] width 143 height 29
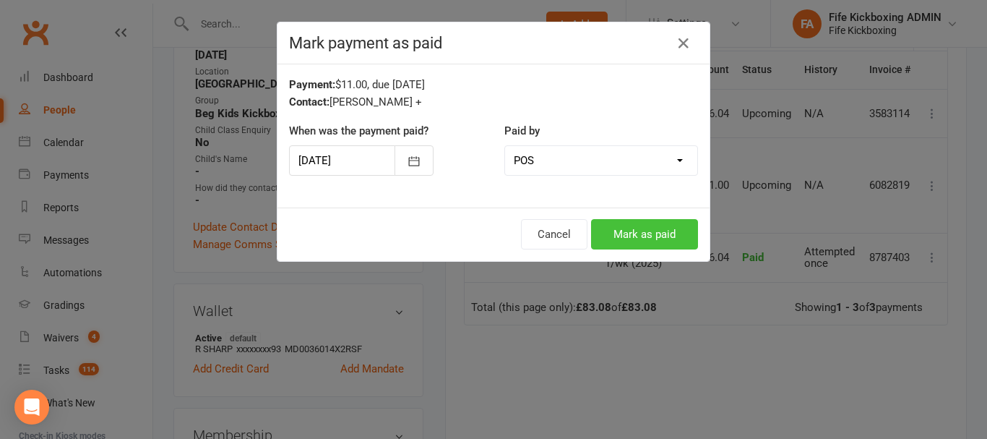
click at [640, 223] on button "Mark as paid" at bounding box center [644, 234] width 107 height 30
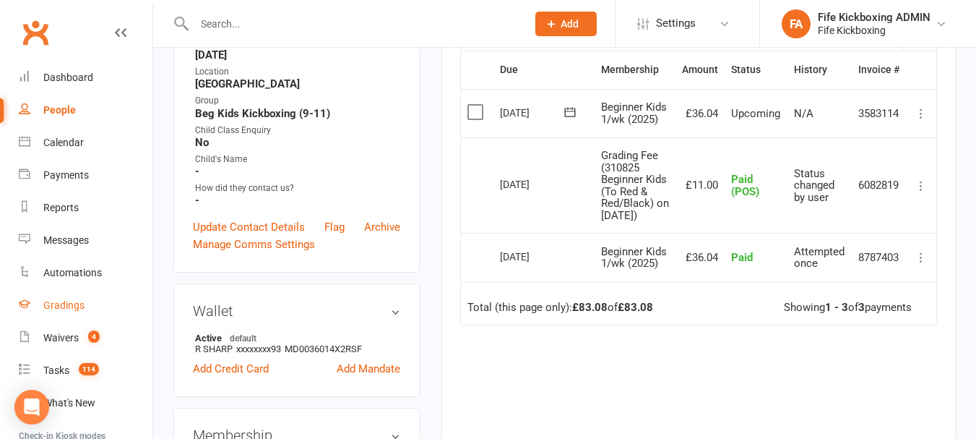
click at [69, 316] on link "Gradings" at bounding box center [86, 305] width 134 height 33
